Goal: Obtain resource: Download file/media

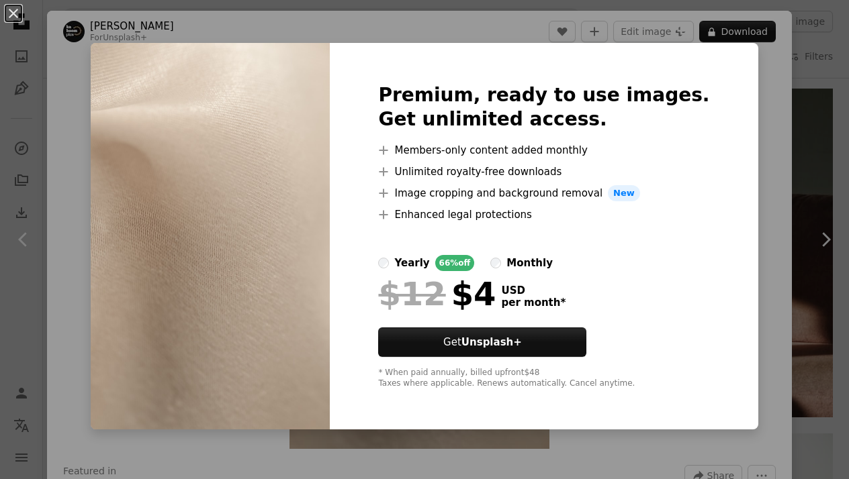
scroll to position [20460, 0]
click at [19, 111] on div "An X shape Premium, ready to use images. Get unlimited access. A plus sign Memb…" at bounding box center [424, 239] width 849 height 479
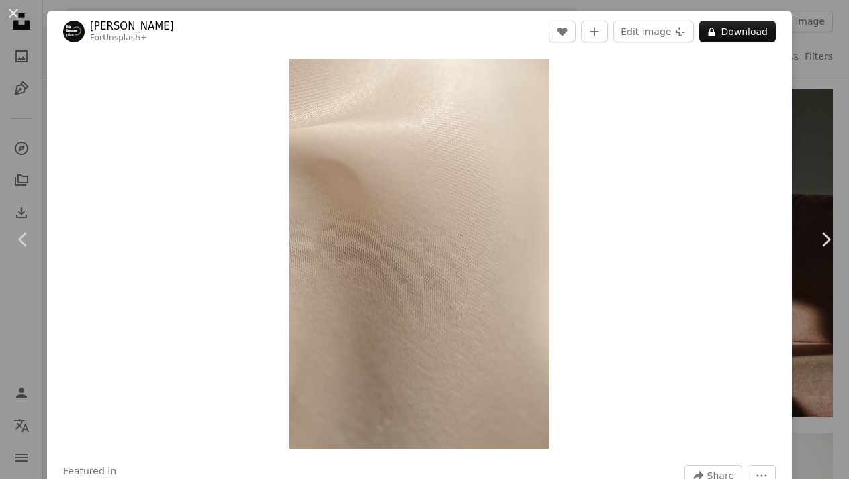
click at [21, 111] on div "An X shape Chevron left Chevron right [PERSON_NAME] For Unsplash+ A heart A plu…" at bounding box center [424, 239] width 849 height 479
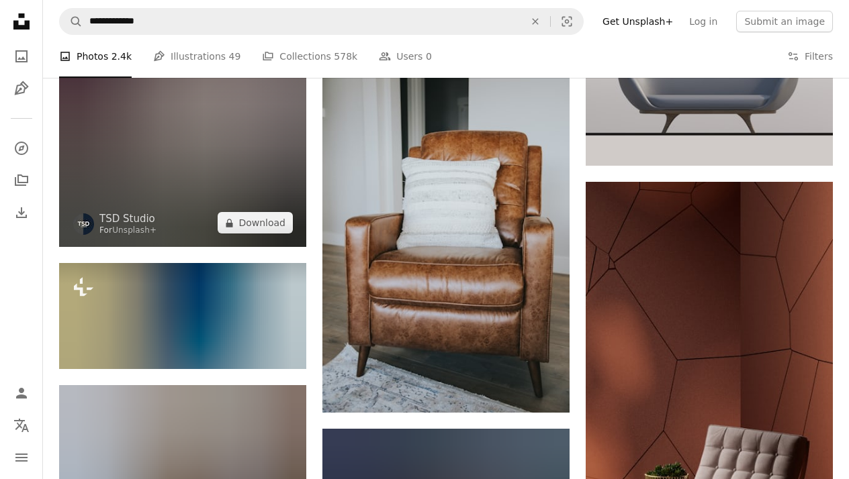
scroll to position [25075, 0]
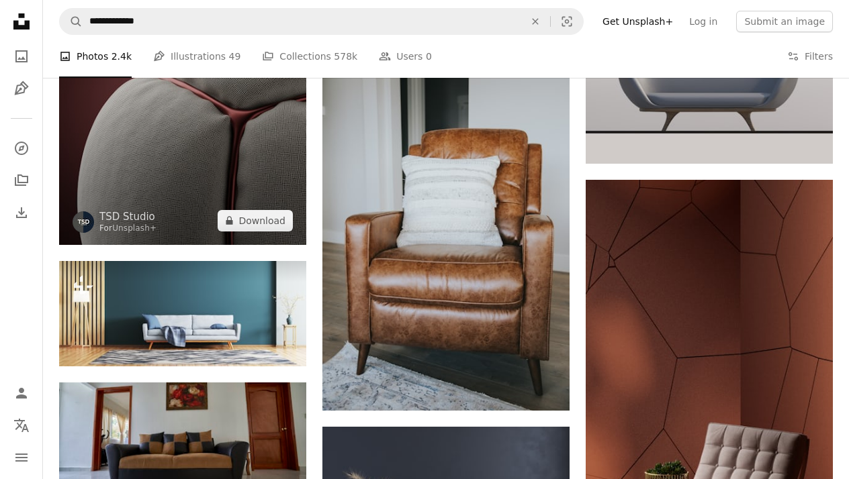
click at [209, 150] on img at bounding box center [182, 80] width 247 height 329
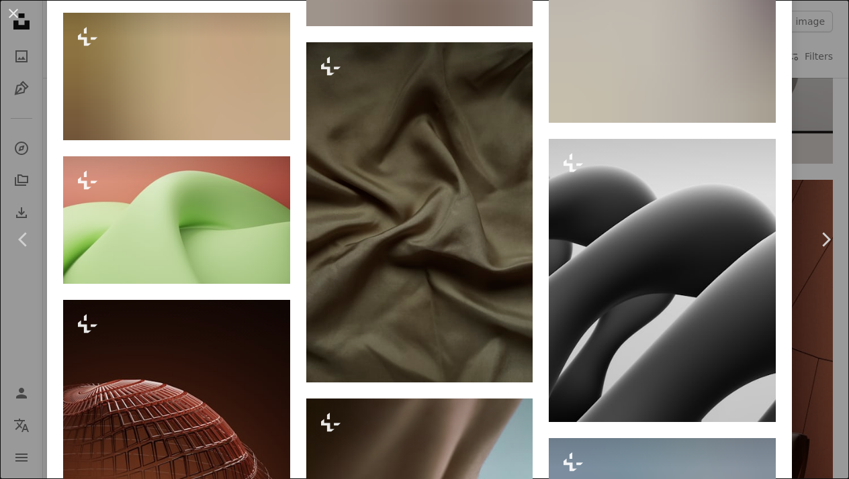
scroll to position [5635, 0]
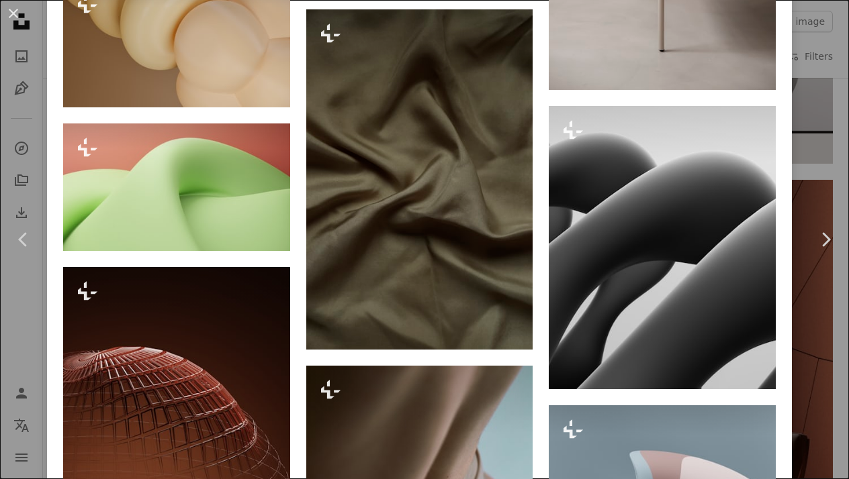
click at [28, 115] on div "An X shape Chevron left Chevron right TSD Studio For Unsplash+ A heart A plus s…" at bounding box center [424, 239] width 849 height 479
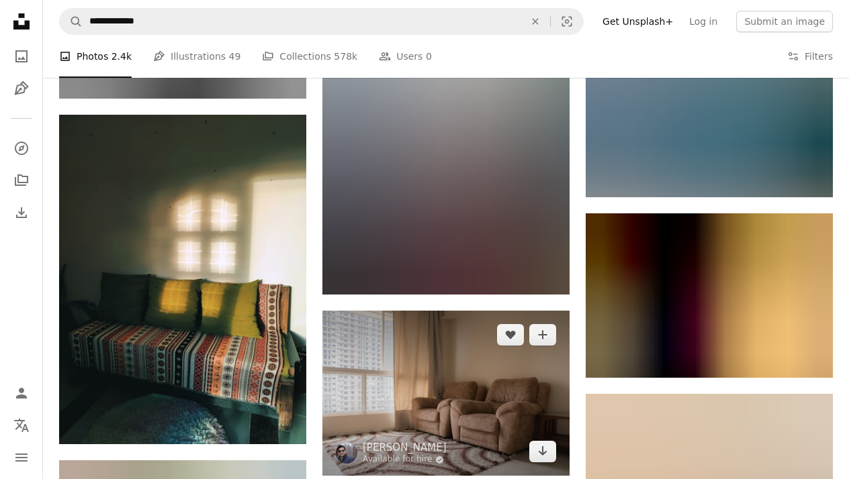
scroll to position [34452, 0]
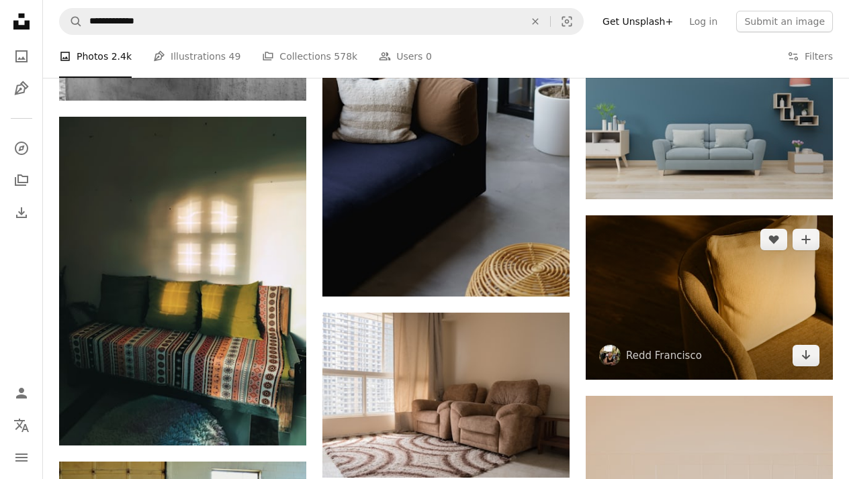
click at [695, 303] on img at bounding box center [708, 298] width 247 height 165
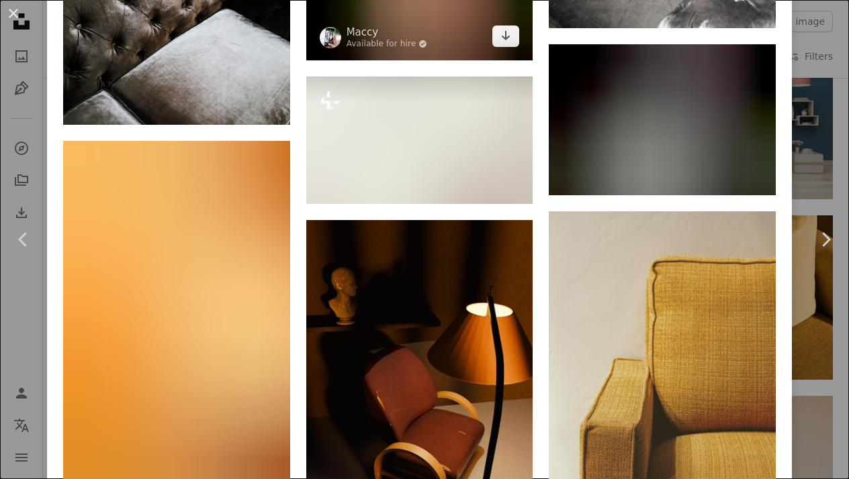
scroll to position [4299, 0]
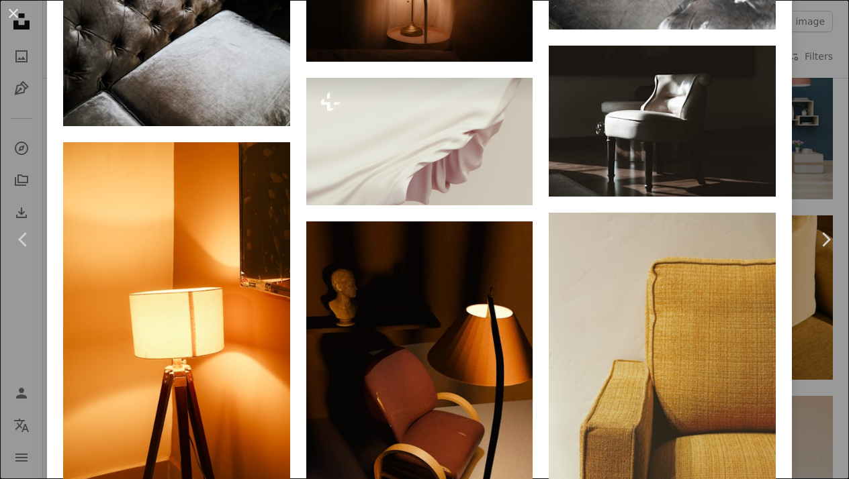
click at [28, 147] on div "An X shape Chevron left Chevron right [PERSON_NAME] reddfrancisco A heart A plu…" at bounding box center [424, 239] width 849 height 479
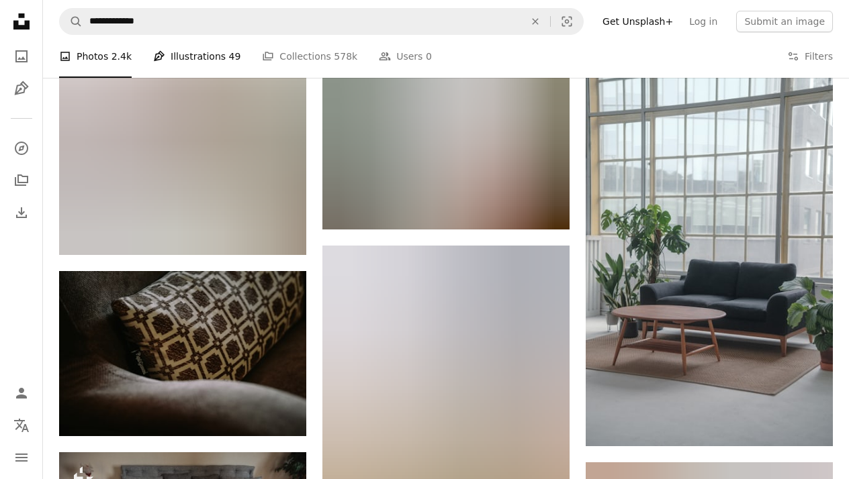
scroll to position [39837, 0]
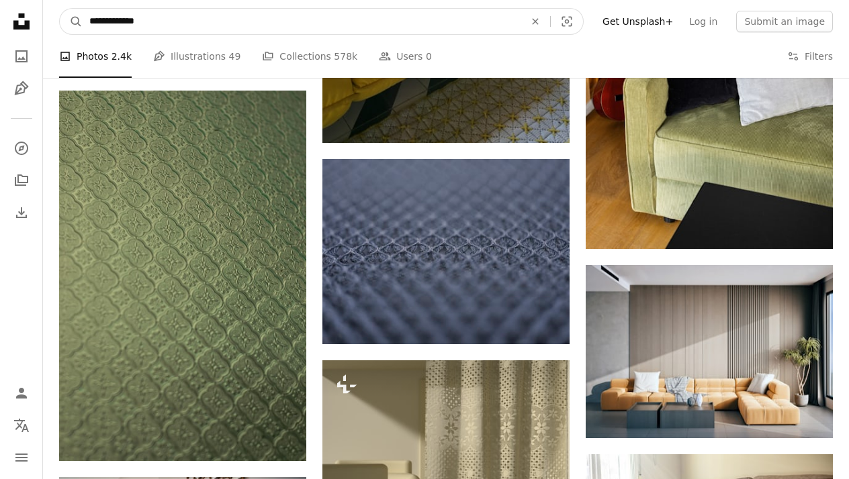
click at [125, 27] on input "**********" at bounding box center [302, 22] width 438 height 26
click at [125, 24] on input "**********" at bounding box center [302, 22] width 438 height 26
type input "**********"
click at [71, 21] on button "A magnifying glass" at bounding box center [71, 22] width 23 height 26
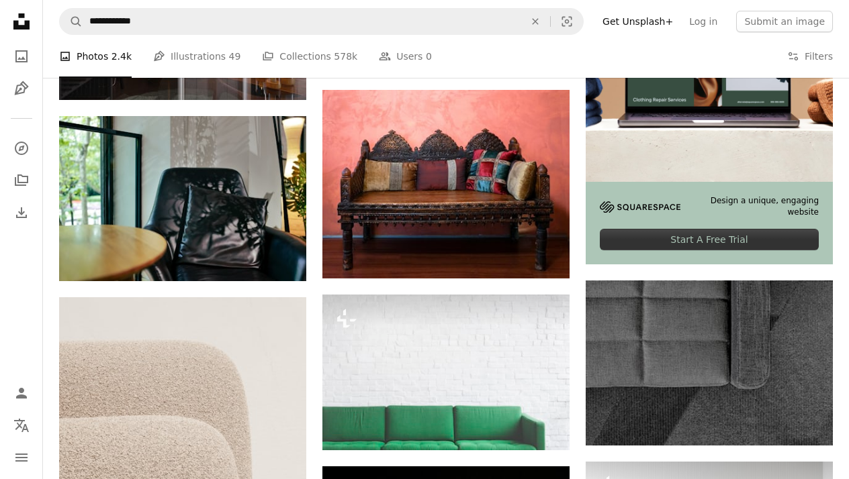
scroll to position [884, 0]
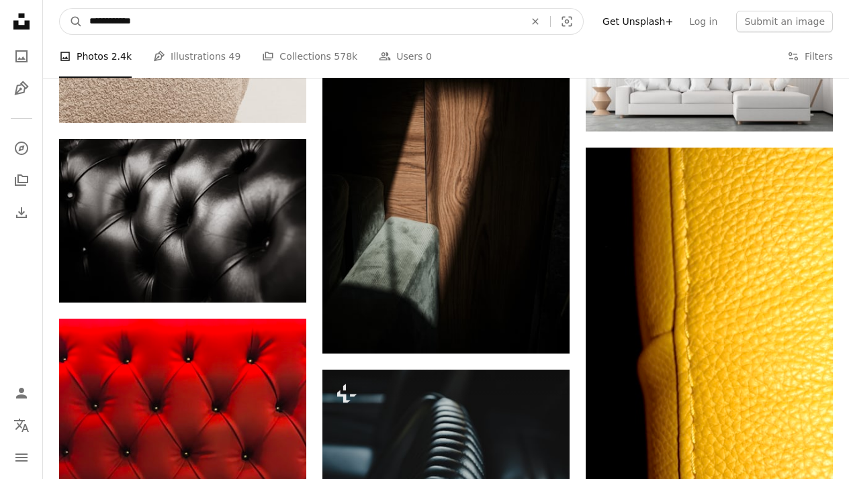
click at [91, 23] on input "**********" at bounding box center [302, 22] width 438 height 26
type input "**********"
click at [71, 21] on button "A magnifying glass" at bounding box center [71, 22] width 23 height 26
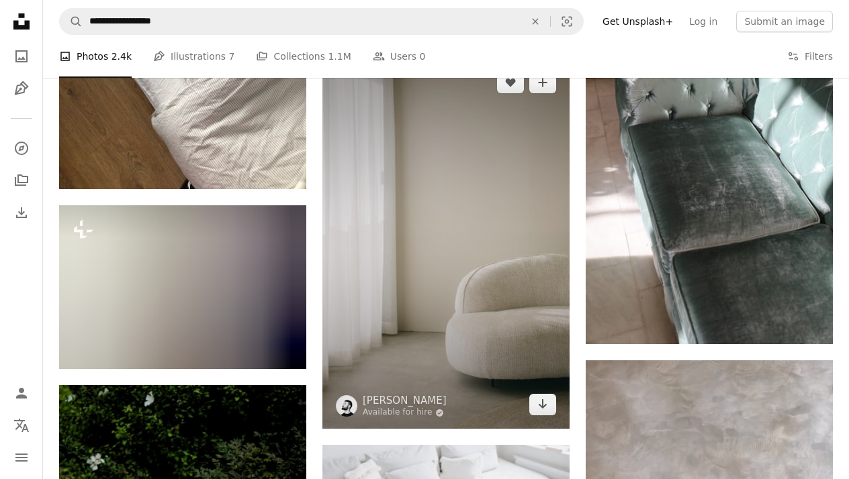
scroll to position [11519, 0]
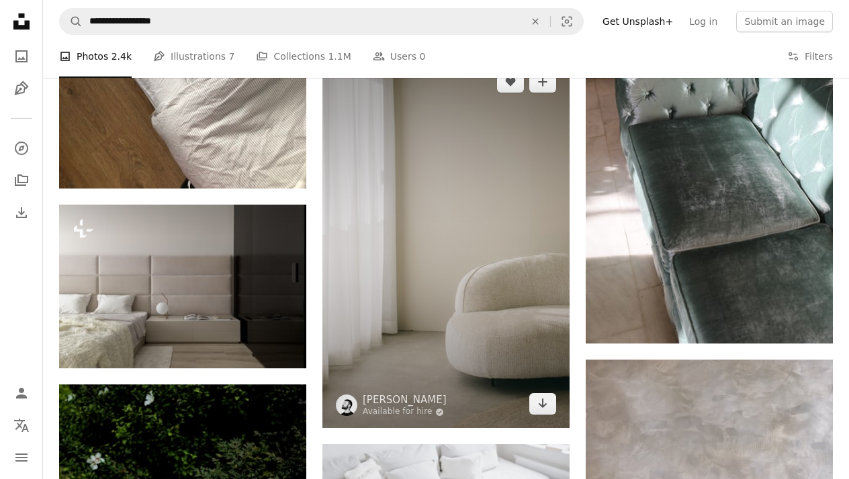
click at [489, 330] on img at bounding box center [445, 243] width 247 height 371
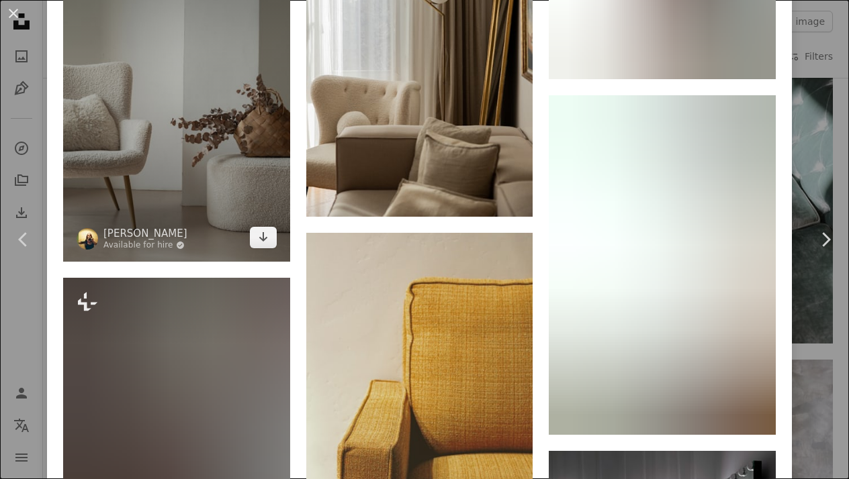
scroll to position [8243, 0]
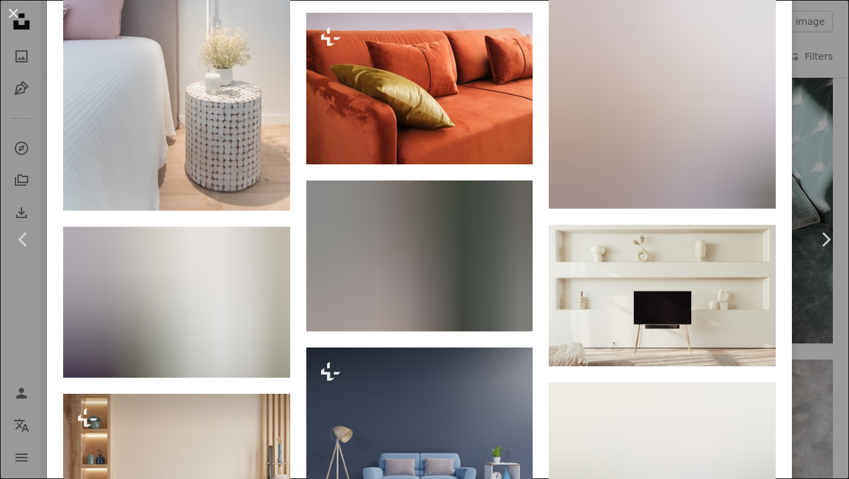
scroll to position [28765, 0]
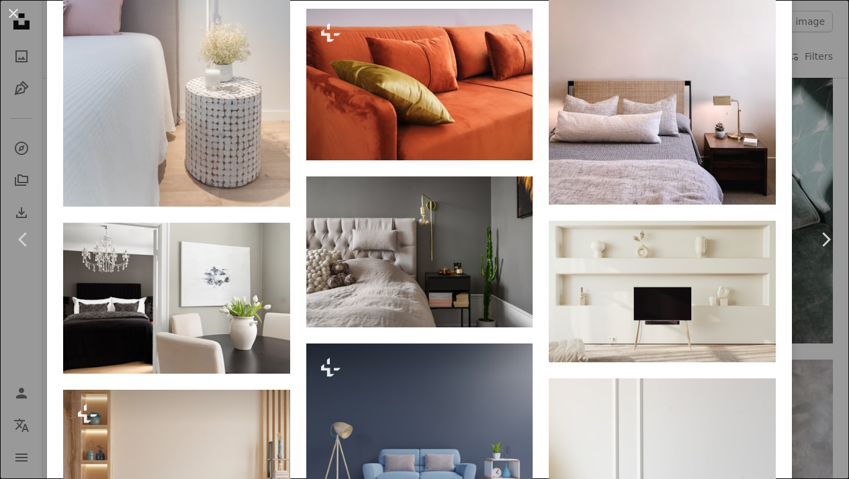
click at [9, 154] on div "An X shape Chevron left Chevron right [PERSON_NAME] Available for hire A checkm…" at bounding box center [424, 239] width 849 height 479
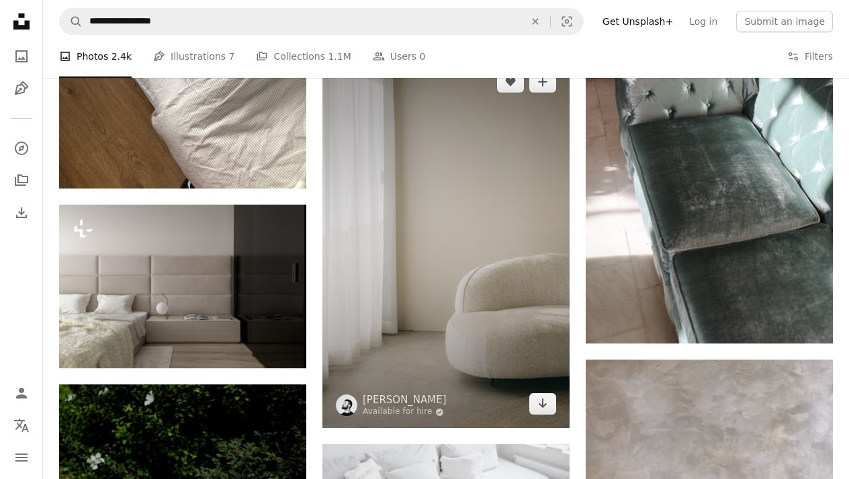
click at [378, 317] on img at bounding box center [445, 243] width 247 height 371
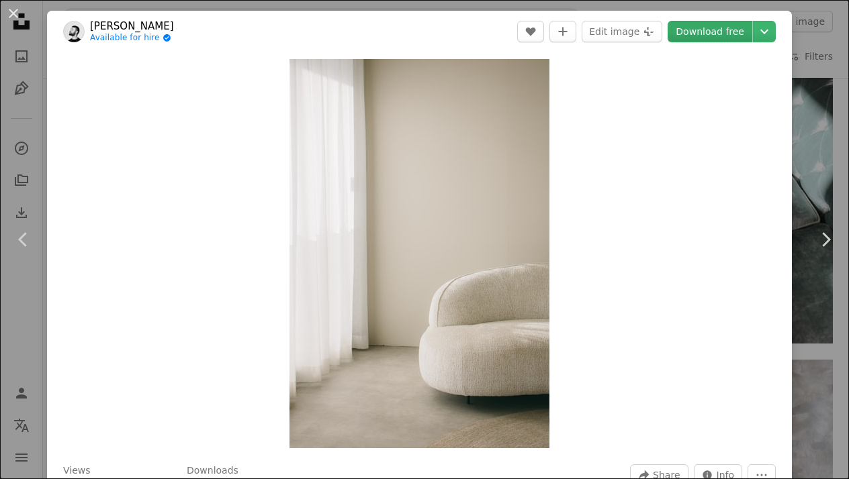
click at [710, 32] on link "Download free" at bounding box center [709, 31] width 85 height 21
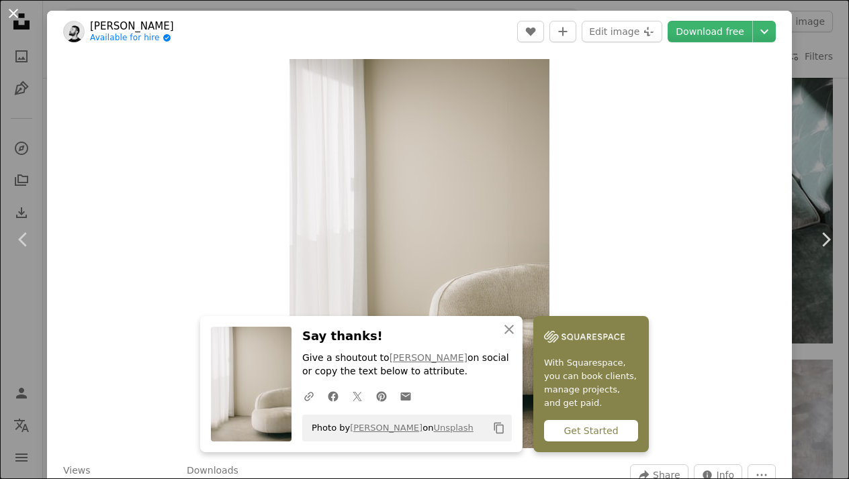
click at [14, 13] on button "An X shape" at bounding box center [13, 13] width 16 height 16
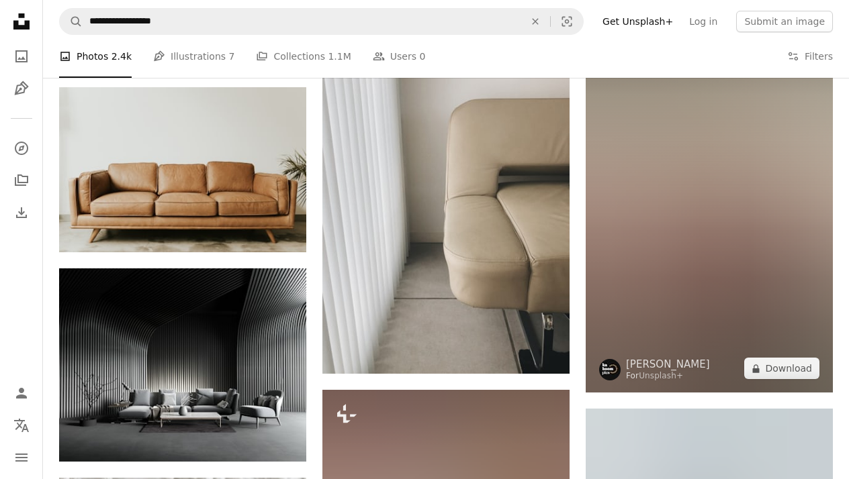
scroll to position [13223, 0]
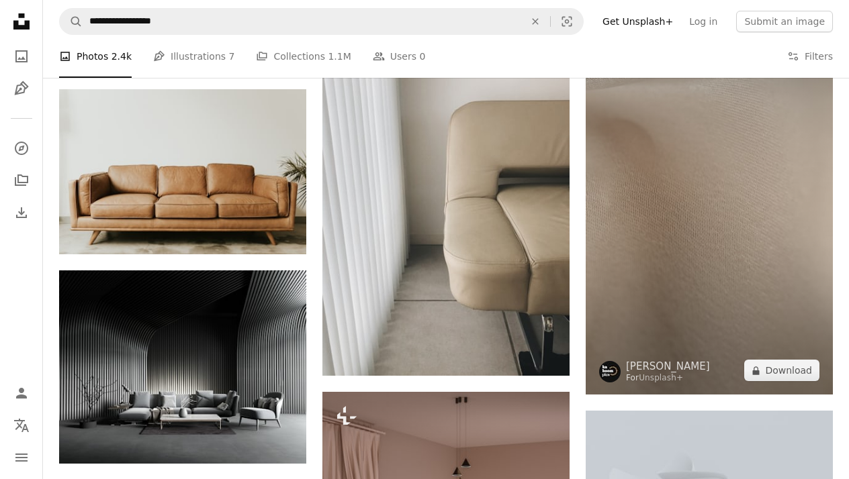
click at [716, 230] on img at bounding box center [708, 209] width 247 height 371
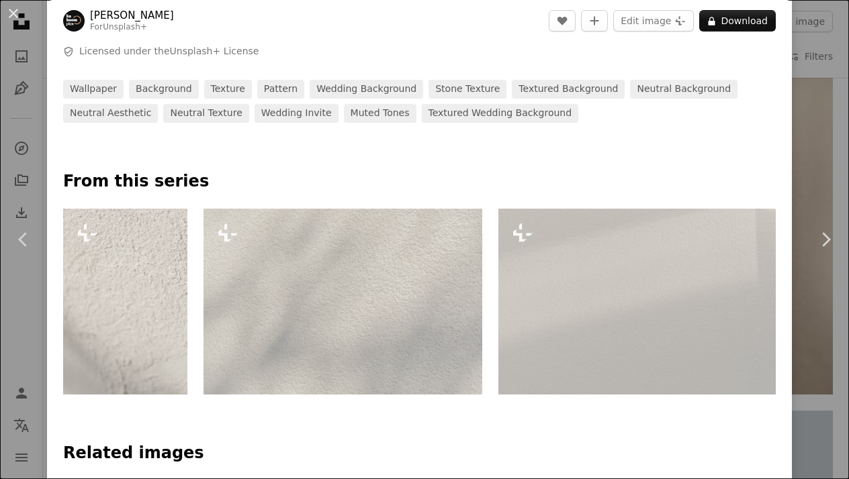
scroll to position [508, 0]
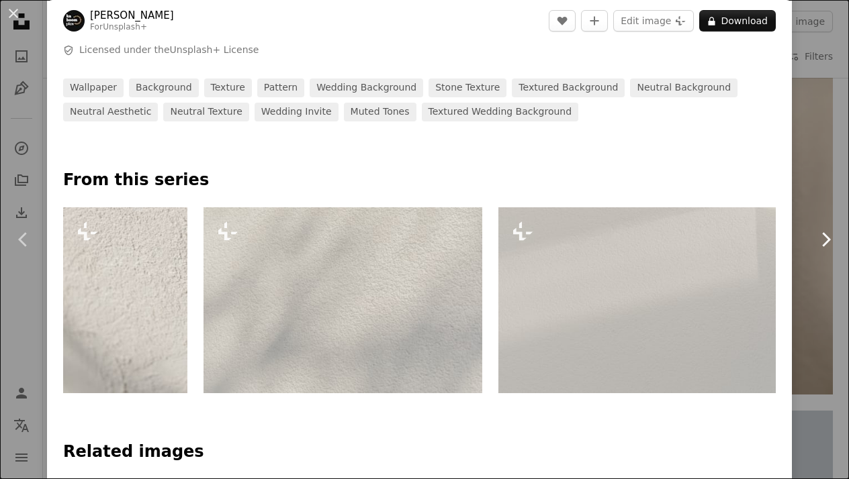
click at [824, 244] on icon at bounding box center [826, 239] width 9 height 14
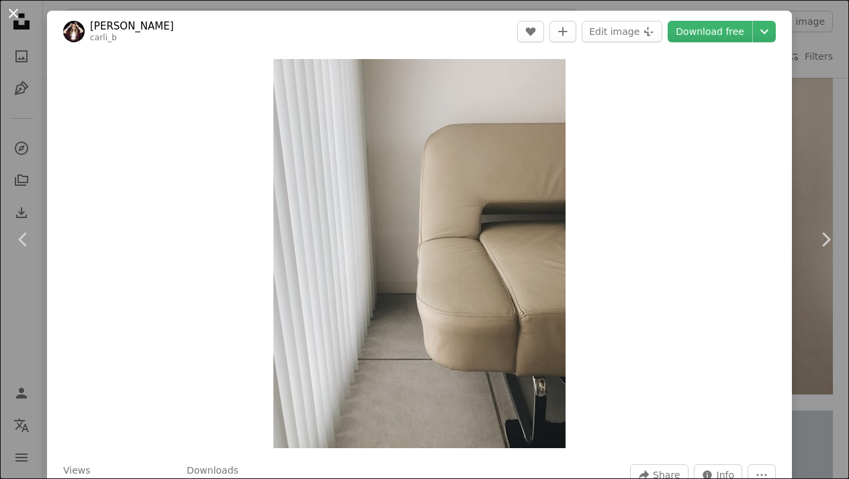
click at [15, 14] on button "An X shape" at bounding box center [13, 13] width 16 height 16
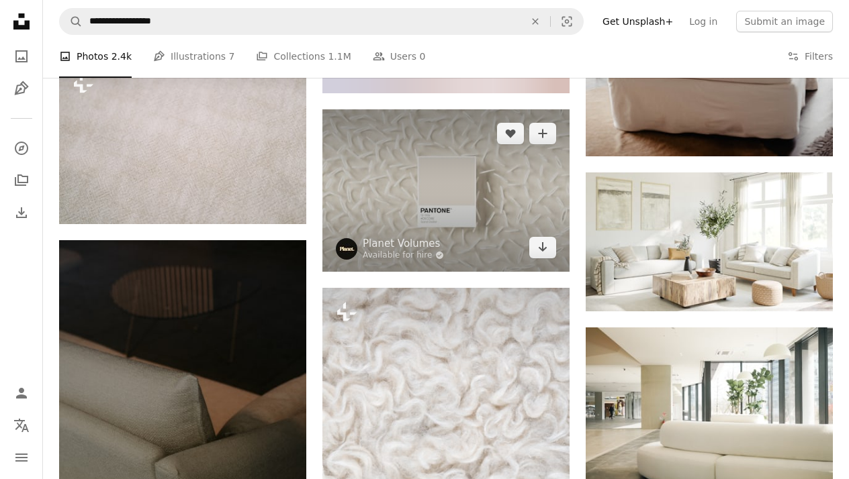
scroll to position [16297, 0]
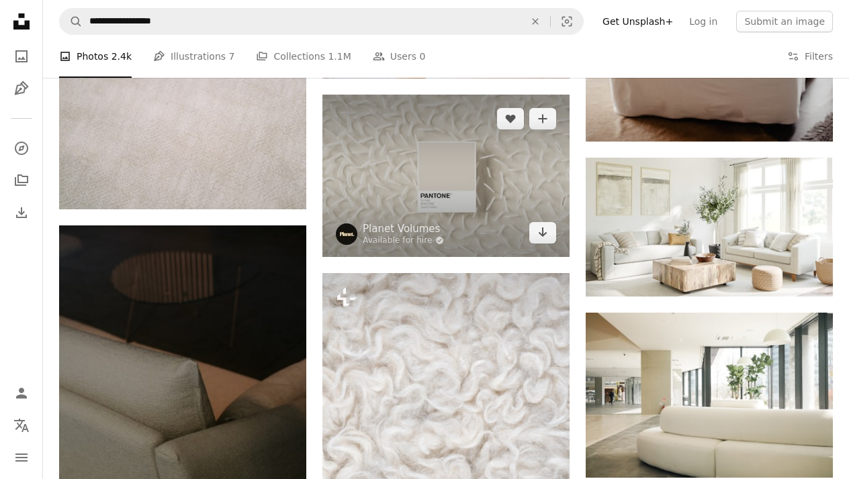
click at [437, 177] on img at bounding box center [445, 176] width 247 height 162
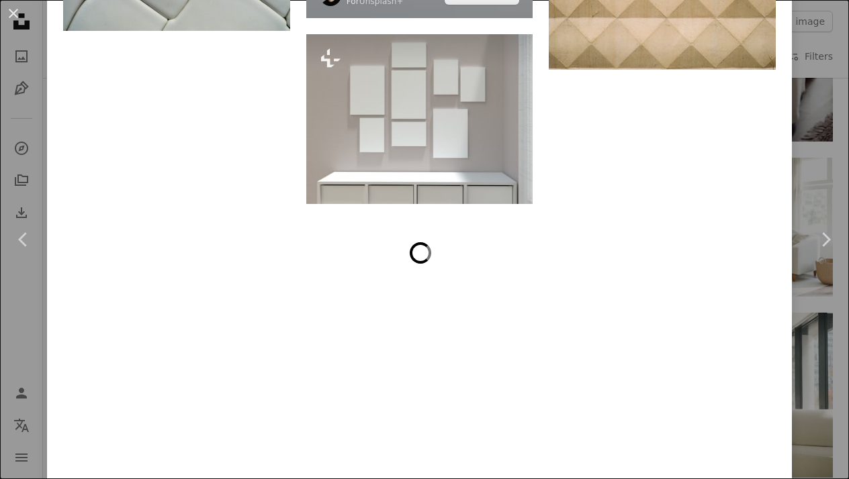
scroll to position [7478, 0]
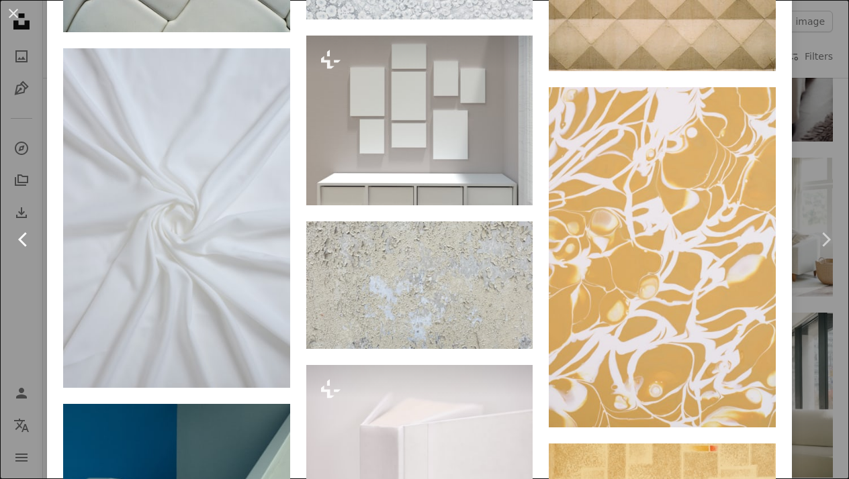
click at [5, 195] on link "Chevron left" at bounding box center [23, 239] width 47 height 129
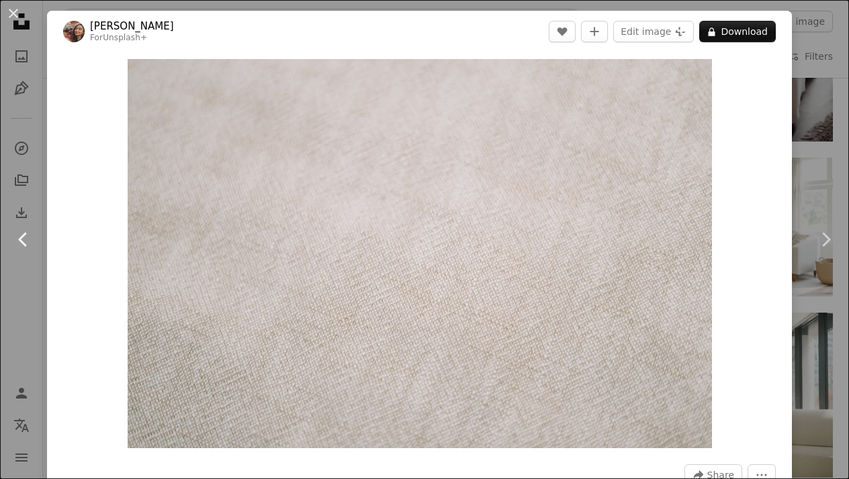
click at [46, 188] on link "Chevron left" at bounding box center [23, 239] width 47 height 129
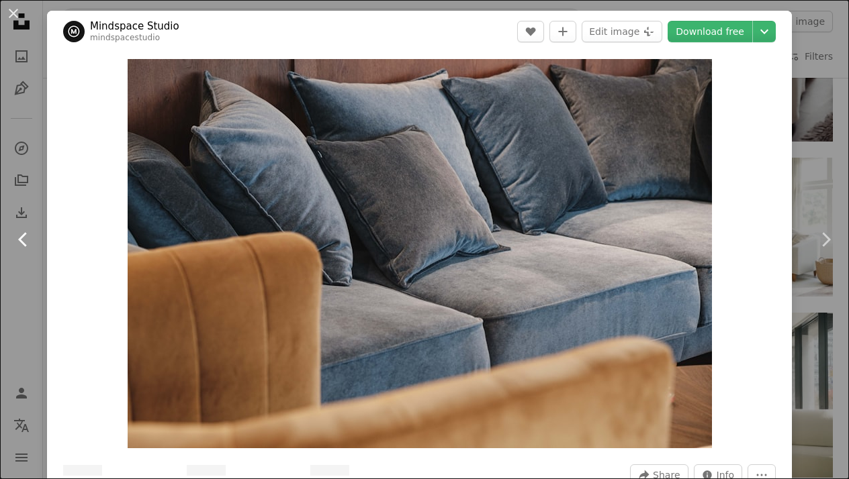
click at [36, 189] on link "Chevron left" at bounding box center [23, 239] width 47 height 129
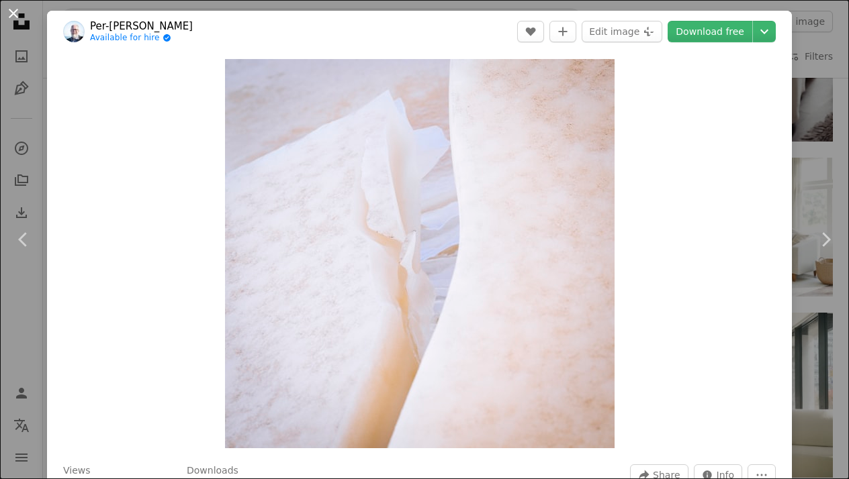
click at [13, 13] on button "An X shape" at bounding box center [13, 13] width 16 height 16
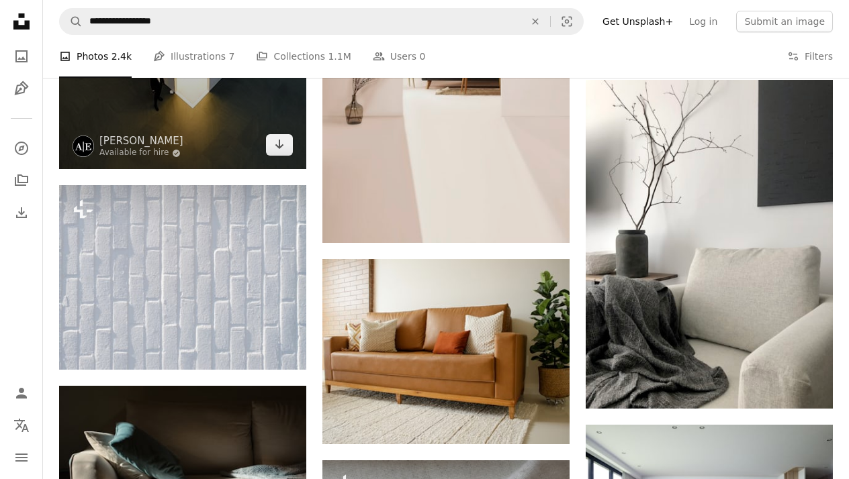
scroll to position [17886, 0]
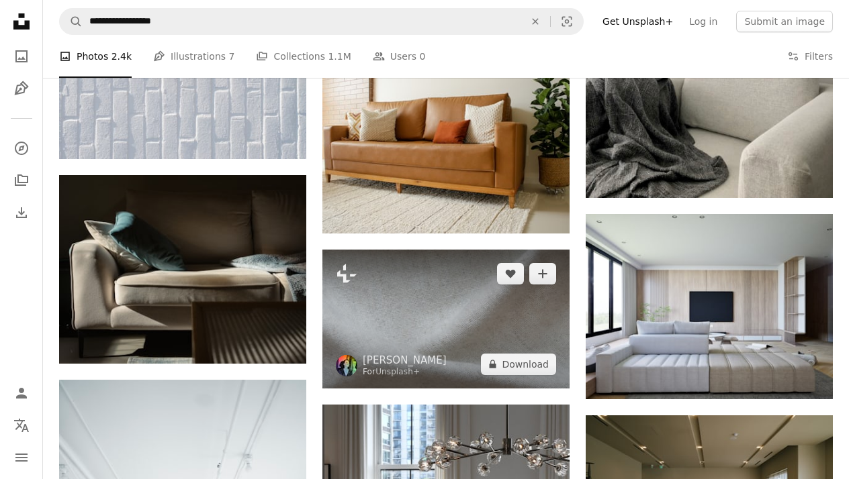
click at [402, 314] on img at bounding box center [445, 319] width 247 height 139
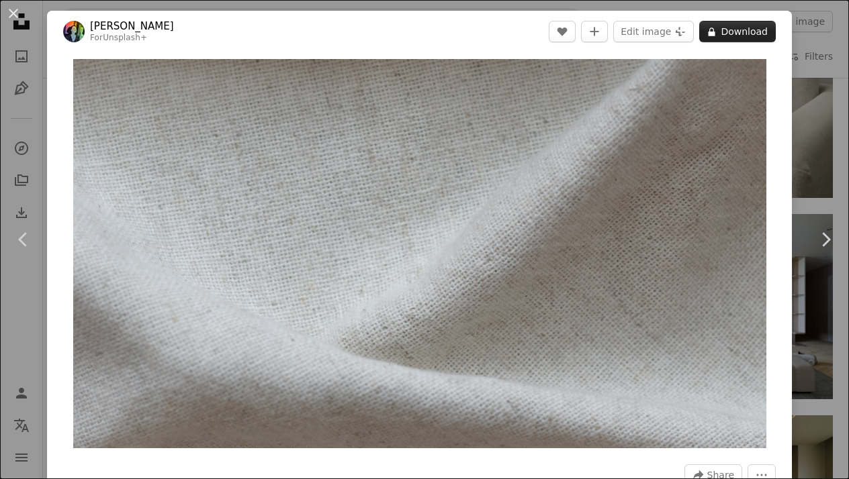
click at [753, 38] on button "A lock Download" at bounding box center [737, 31] width 77 height 21
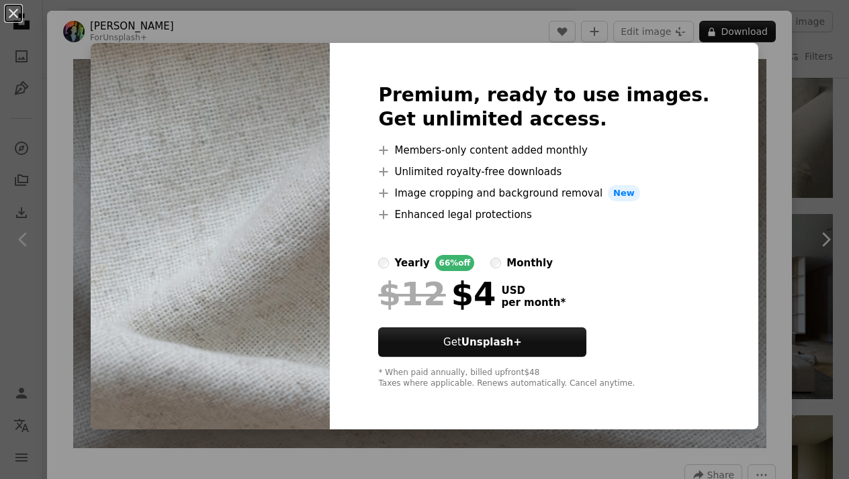
click at [89, 152] on div "An X shape Premium, ready to use images. Get unlimited access. A plus sign Memb…" at bounding box center [424, 239] width 849 height 479
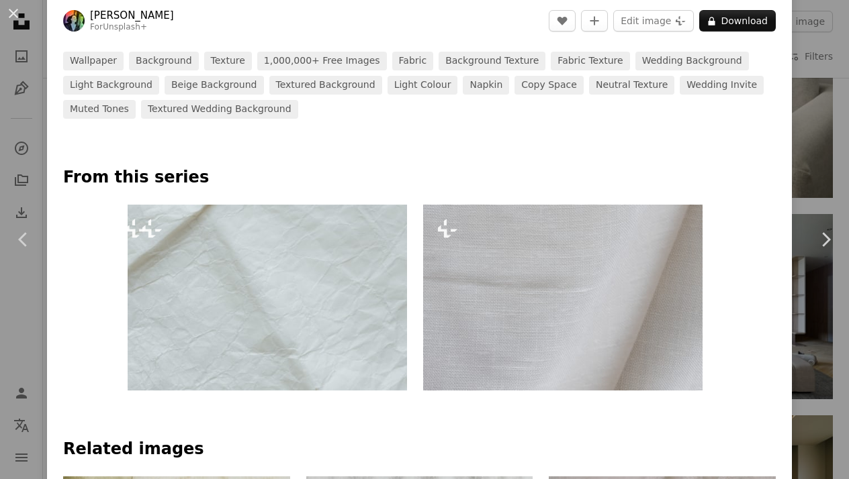
scroll to position [574, 0]
